Goal: Transaction & Acquisition: Book appointment/travel/reservation

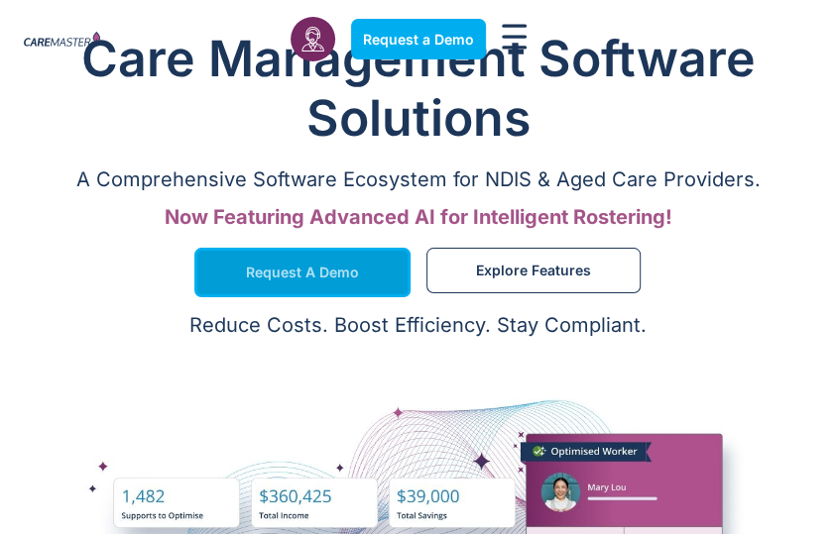
click at [350, 275] on span "Request a Demo" at bounding box center [302, 273] width 113 height 10
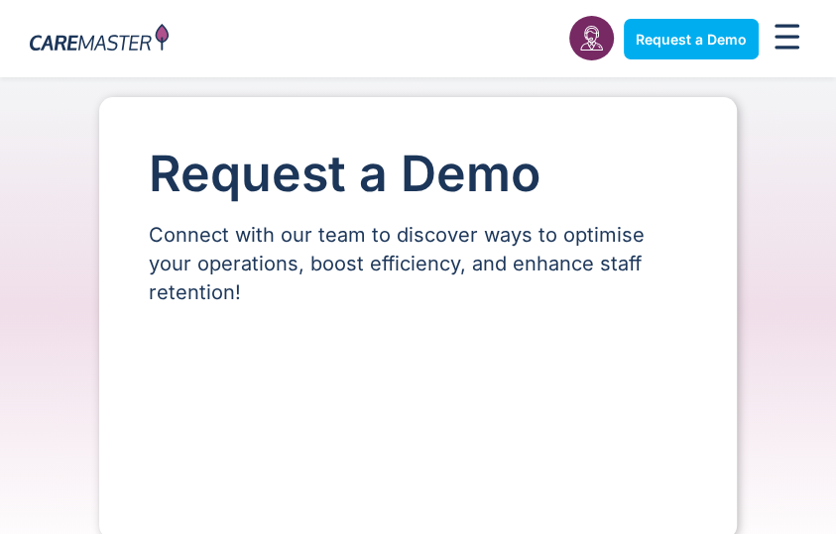
select select "**"
